Goal: Task Accomplishment & Management: Use online tool/utility

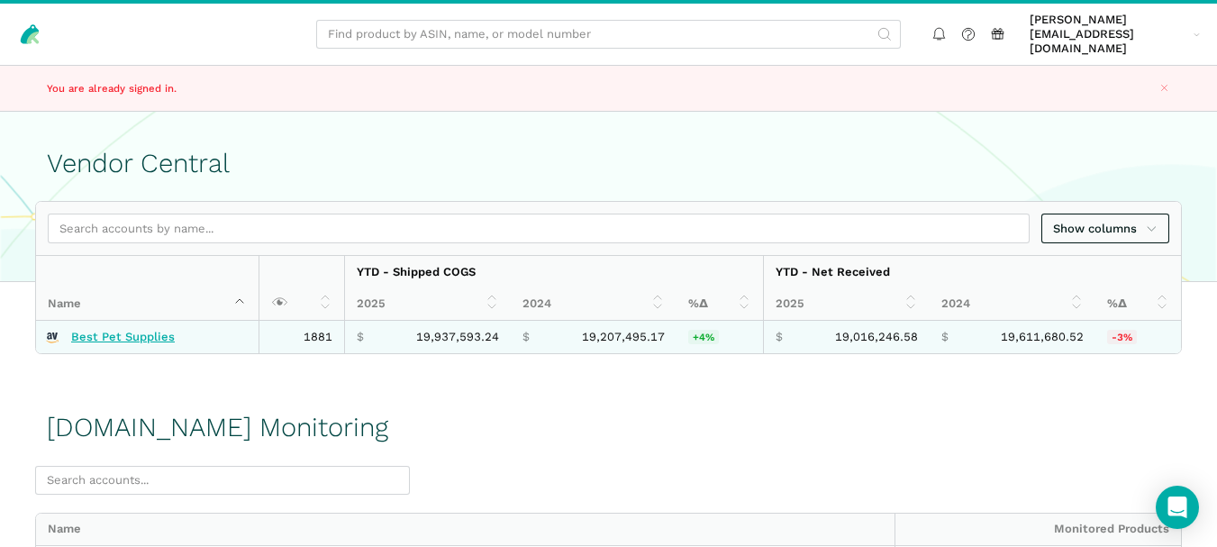
click at [158, 330] on link "Best Pet Supplies" at bounding box center [123, 337] width 104 height 14
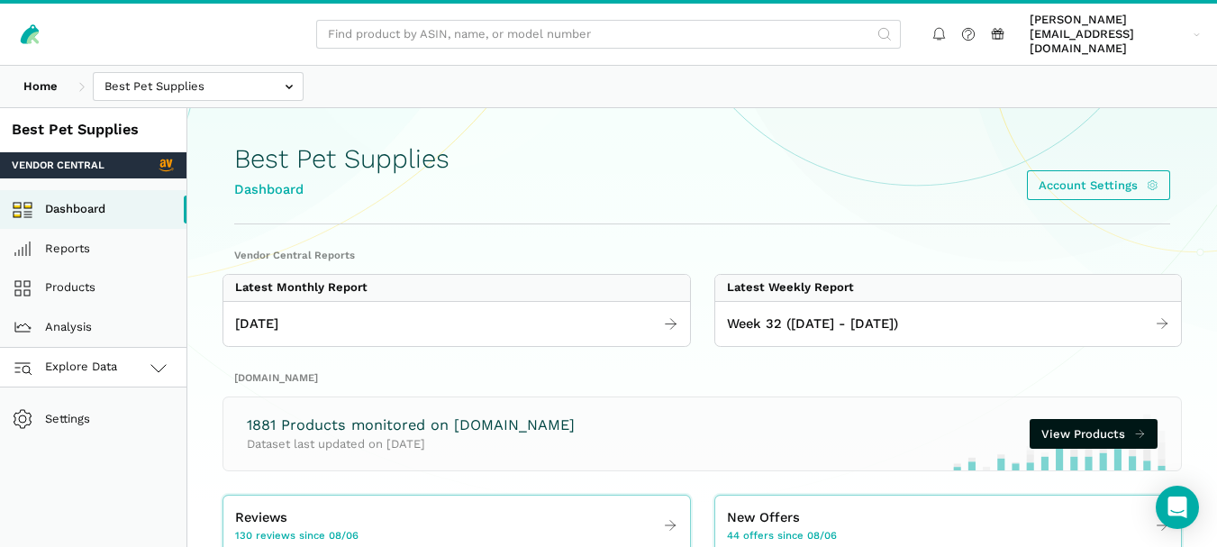
click at [158, 357] on icon at bounding box center [159, 368] width 22 height 22
click at [93, 428] on link "[DOMAIN_NAME]" at bounding box center [93, 447] width 186 height 40
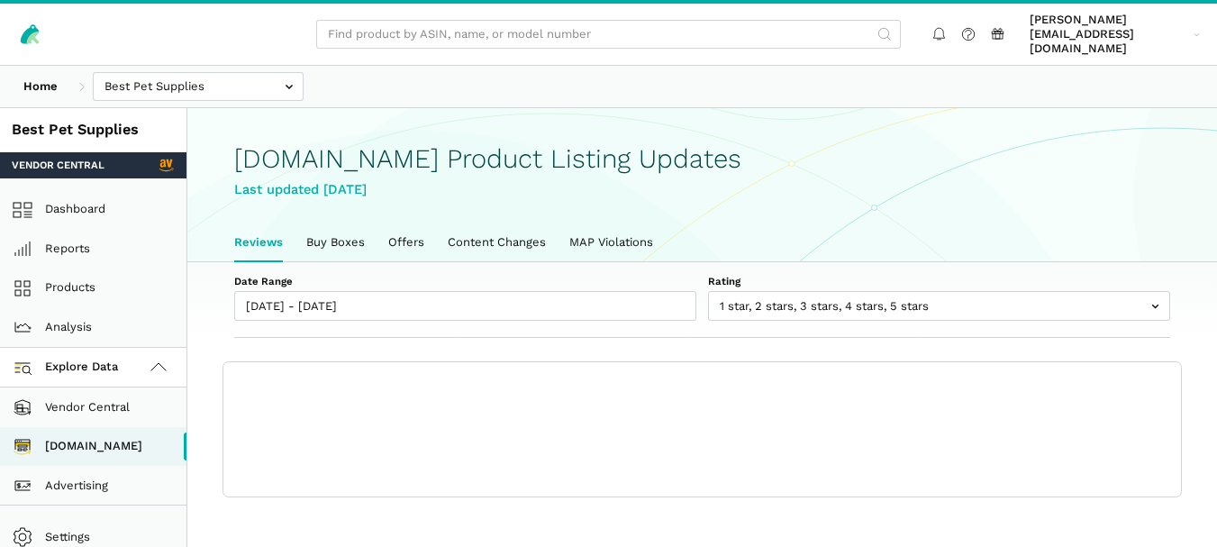
scroll to position [6, 0]
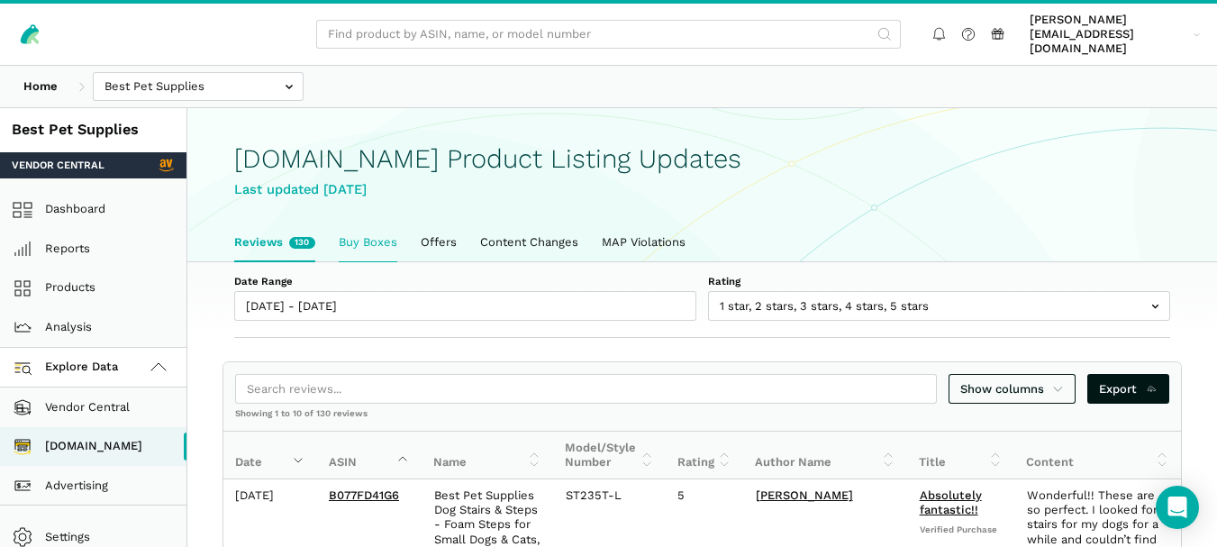
click at [356, 223] on link "Buy Boxes" at bounding box center [368, 242] width 82 height 38
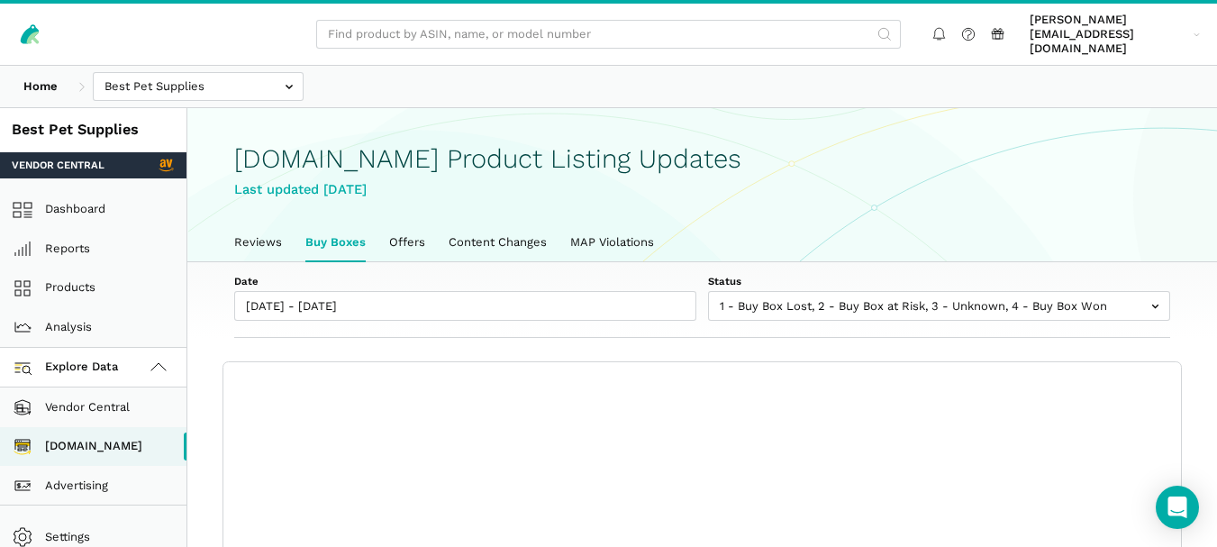
scroll to position [6, 0]
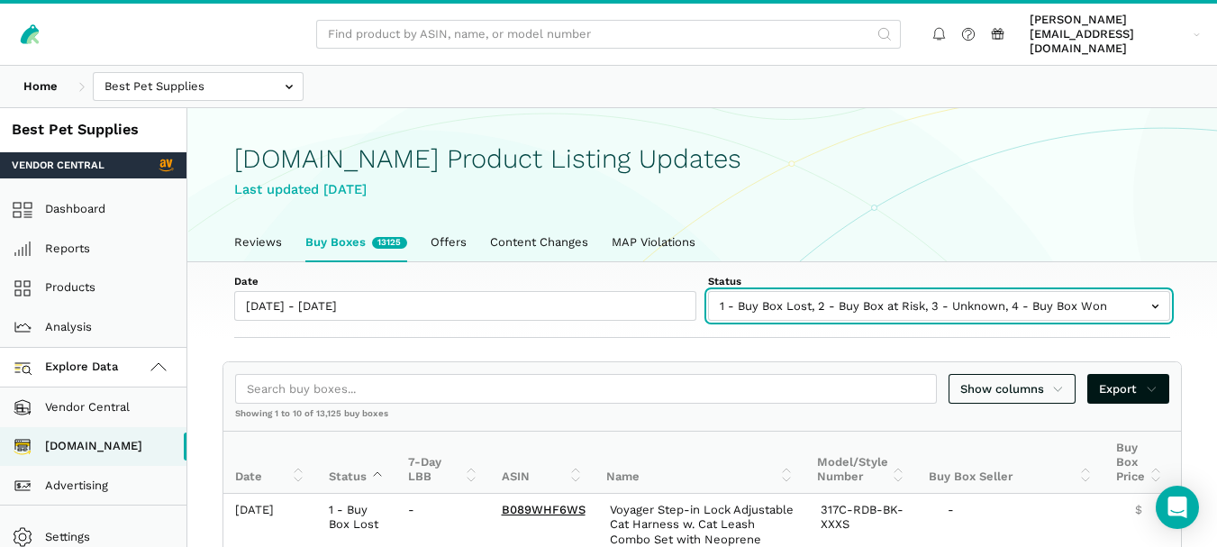
click at [845, 293] on input "text" at bounding box center [939, 306] width 462 height 30
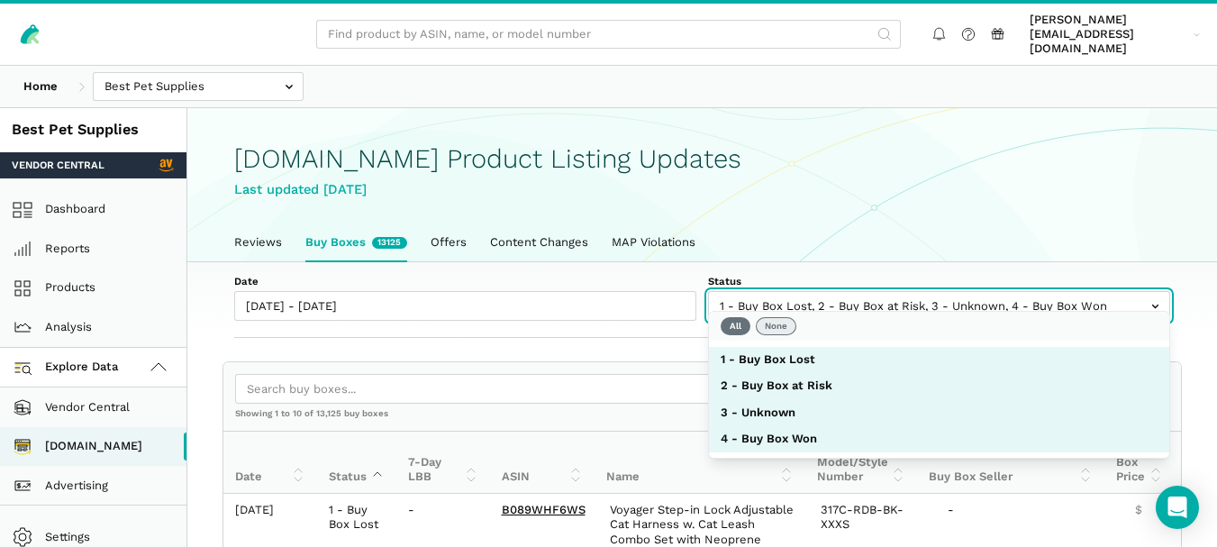
click at [767, 326] on button "None" at bounding box center [776, 326] width 41 height 18
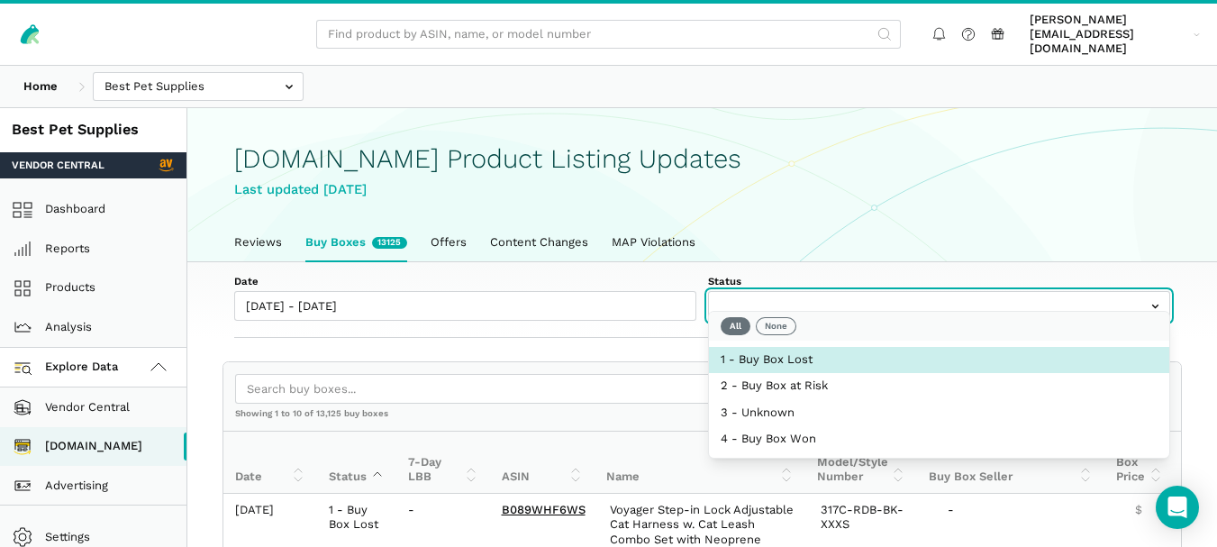
select select "1 - Buy Box Lost"
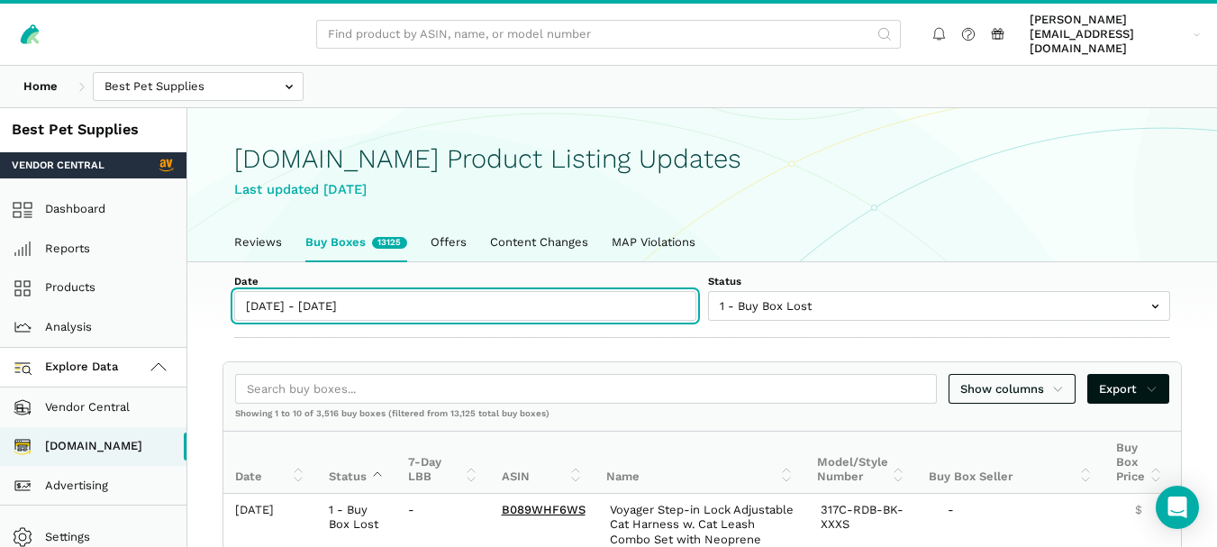
click at [355, 298] on input "[DATE] - [DATE]" at bounding box center [465, 306] width 462 height 30
type input "[DATE]"
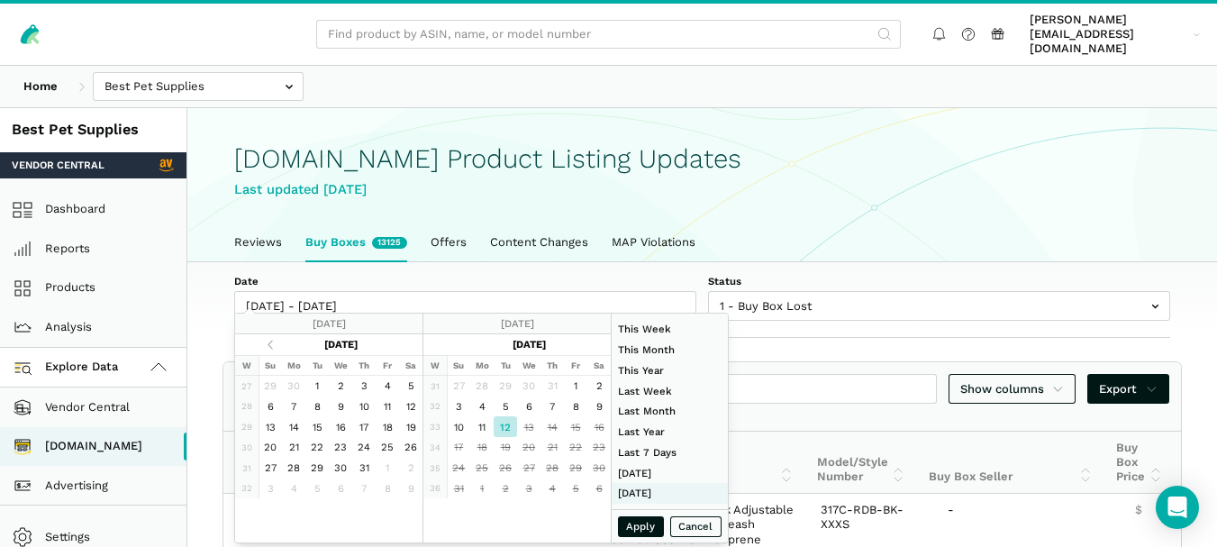
type input "[DATE]"
click at [649, 520] on button "Apply" at bounding box center [641, 526] width 47 height 21
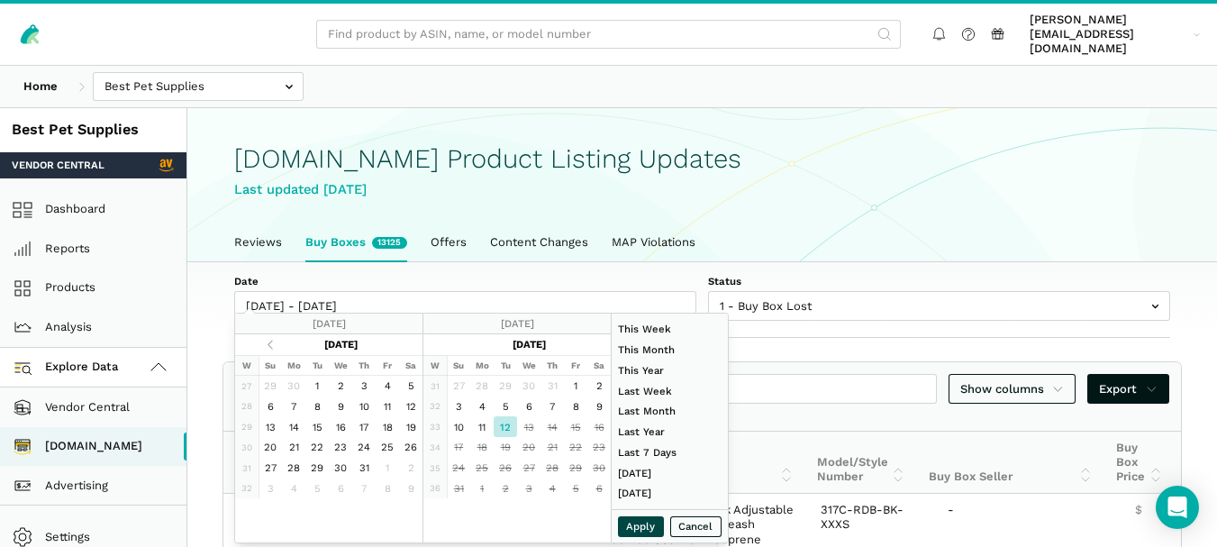
type input "[DATE] - [DATE]"
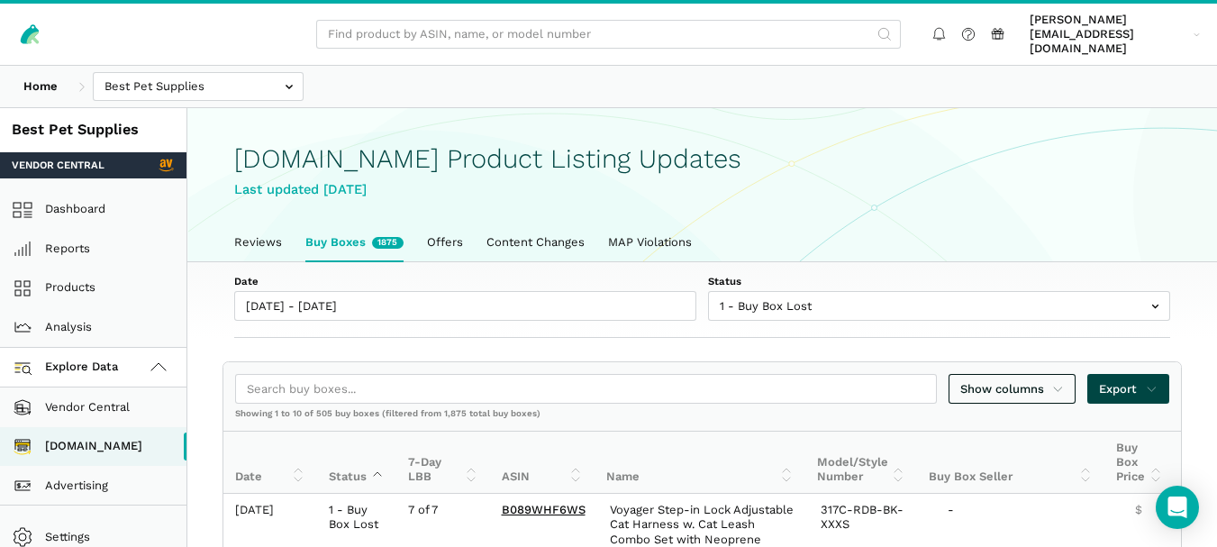
click at [1150, 382] on icon at bounding box center [1152, 389] width 12 height 18
click at [1105, 434] on span "Export as Excel" at bounding box center [1097, 437] width 88 height 18
